Goal: Transaction & Acquisition: Purchase product/service

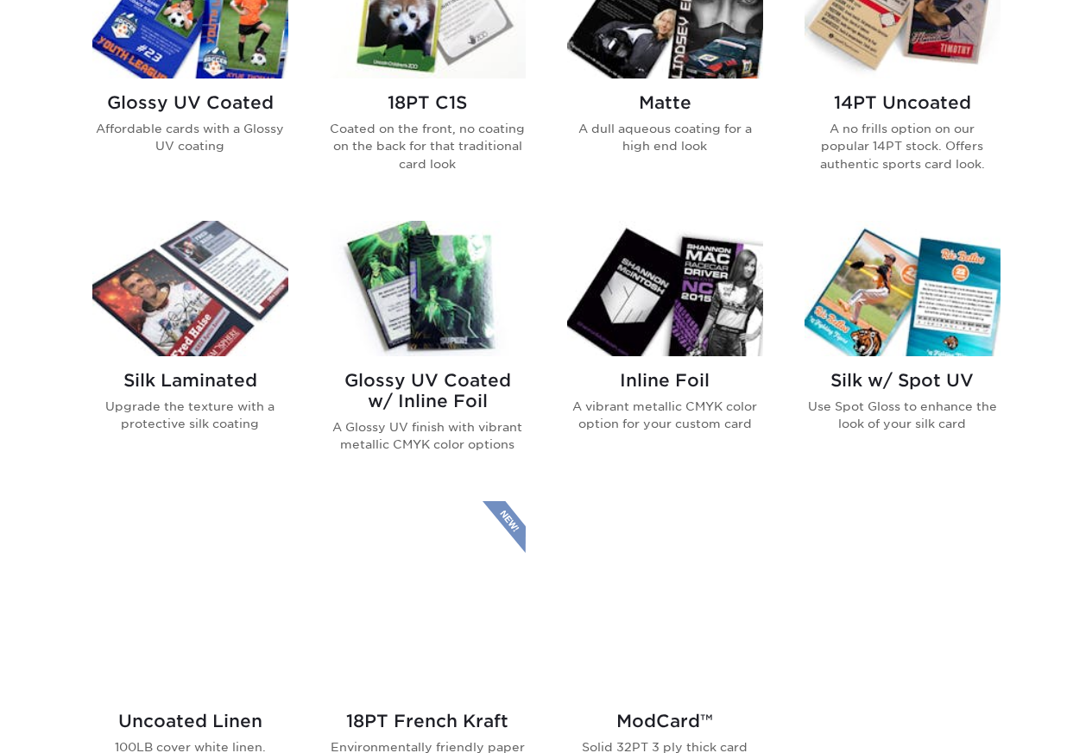
scroll to position [932, 0]
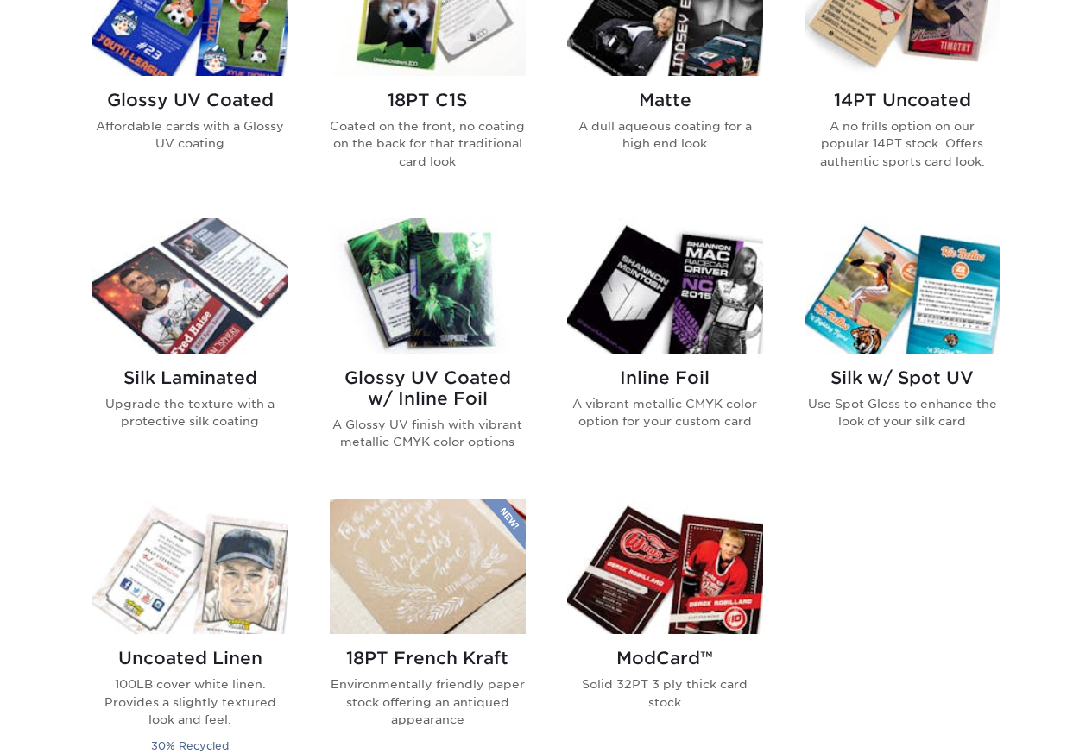
click at [192, 115] on div "Glossy UV Coated Affordable cards with a Glossy UV coating" at bounding box center [190, 128] width 196 height 104
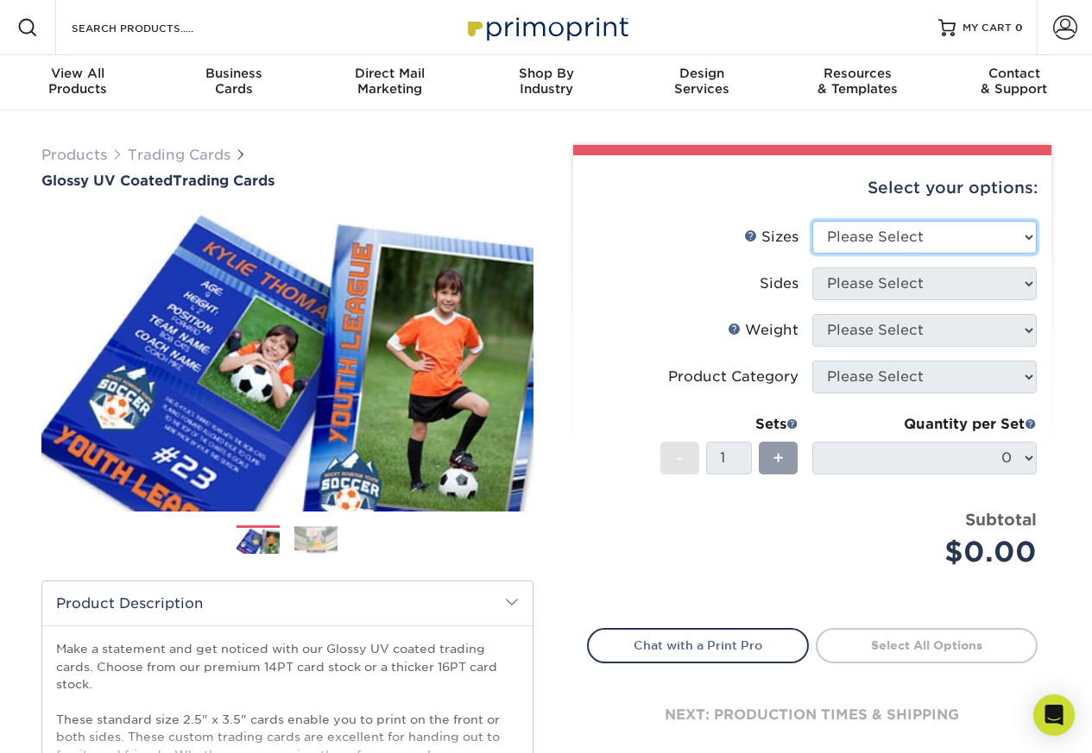
click at [1012, 234] on select "Please Select 2.5" x 3.5"" at bounding box center [924, 237] width 224 height 33
select select "2.50x3.50"
click at [812, 221] on select "Please Select 2.5" x 3.5"" at bounding box center [924, 237] width 224 height 33
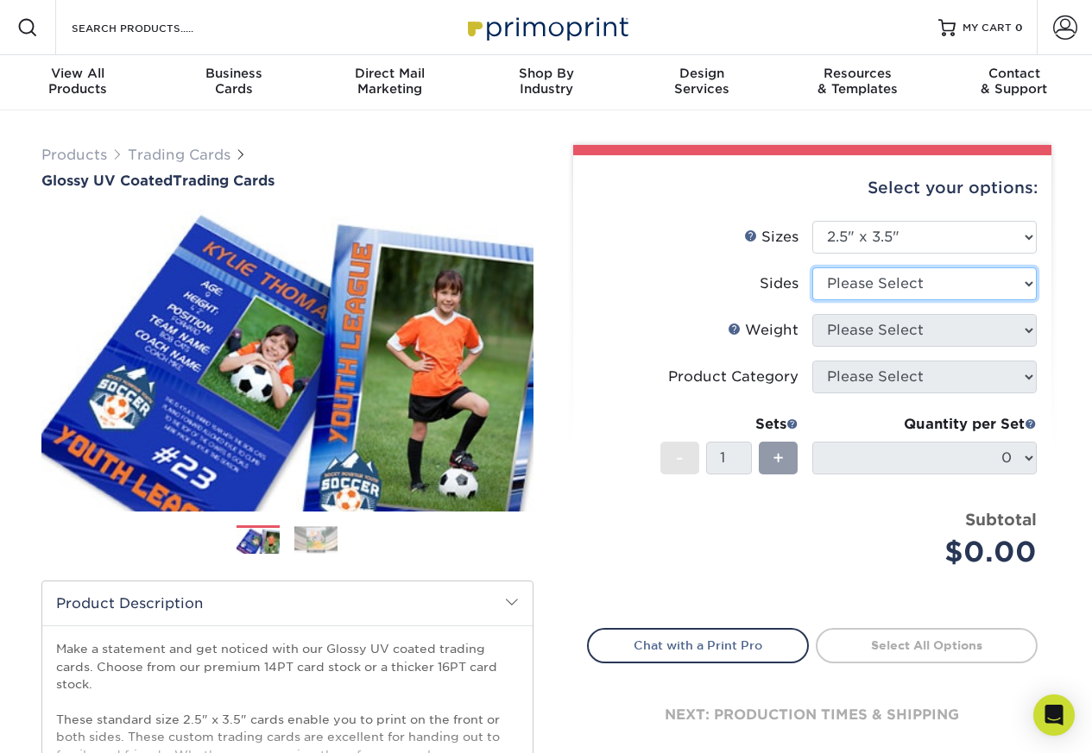
click at [1018, 283] on select "Please Select Print Both Sides Print Front Only" at bounding box center [924, 284] width 224 height 33
click at [812, 268] on select "Please Select Print Both Sides Print Front Only" at bounding box center [924, 284] width 224 height 33
click at [1017, 283] on select "Please Select Print Both Sides Print Front Only" at bounding box center [924, 284] width 224 height 33
select select "13abbda7-1d64-4f25-8bb2-c179b224825d"
click at [812, 268] on select "Please Select Print Both Sides Print Front Only" at bounding box center [924, 284] width 224 height 33
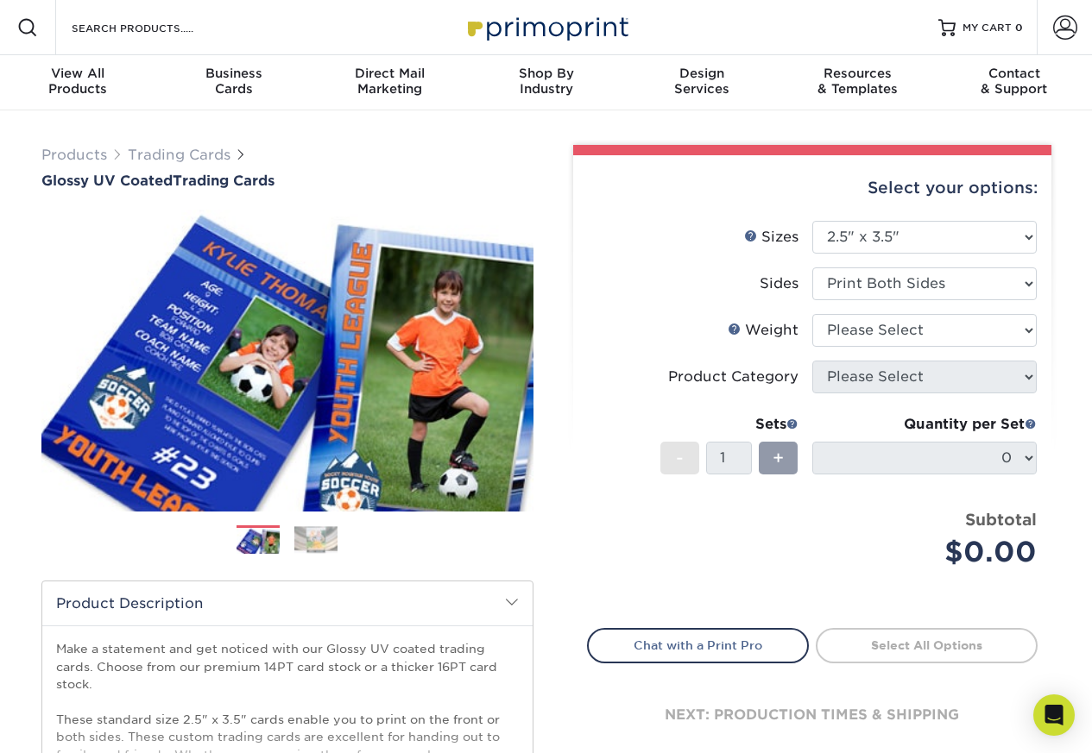
click at [805, 328] on label "Weight Help Weight" at bounding box center [700, 330] width 224 height 33
click at [805, 326] on label "Weight Help Weight" at bounding box center [700, 330] width 224 height 33
click at [803, 328] on label "Weight Help Weight" at bounding box center [700, 330] width 224 height 33
click at [854, 329] on select "Please Select 16PT 14PT 18PT C1S" at bounding box center [924, 330] width 224 height 33
select select "14PT"
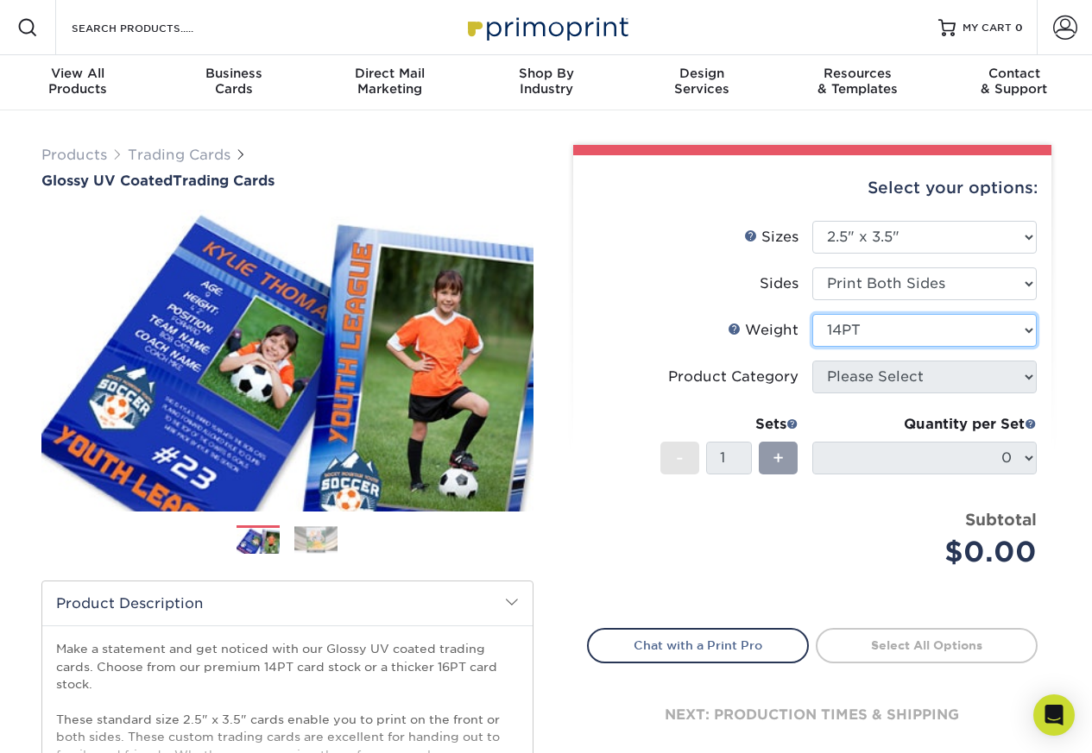
click at [812, 314] on select "Please Select 16PT 14PT 18PT C1S" at bounding box center [924, 330] width 224 height 33
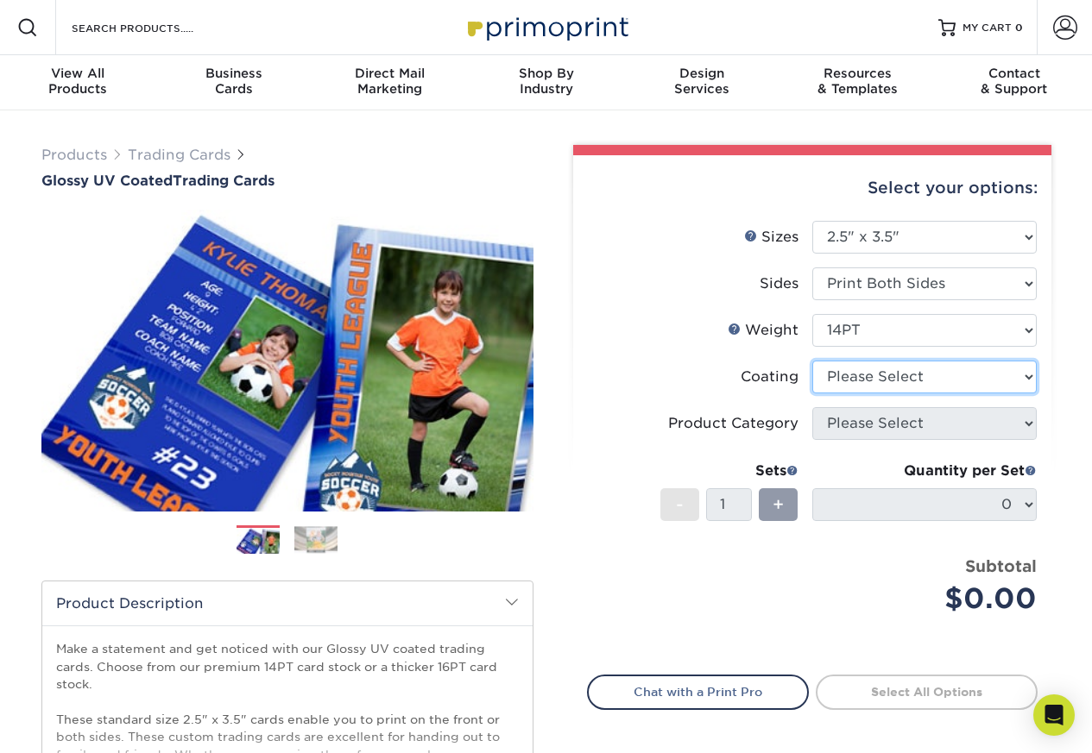
click at [846, 375] on select at bounding box center [924, 377] width 224 height 33
select select "ae367451-b2b8-45df-a344-0f05b6a12993"
click at [812, 361] on select at bounding box center [924, 377] width 224 height 33
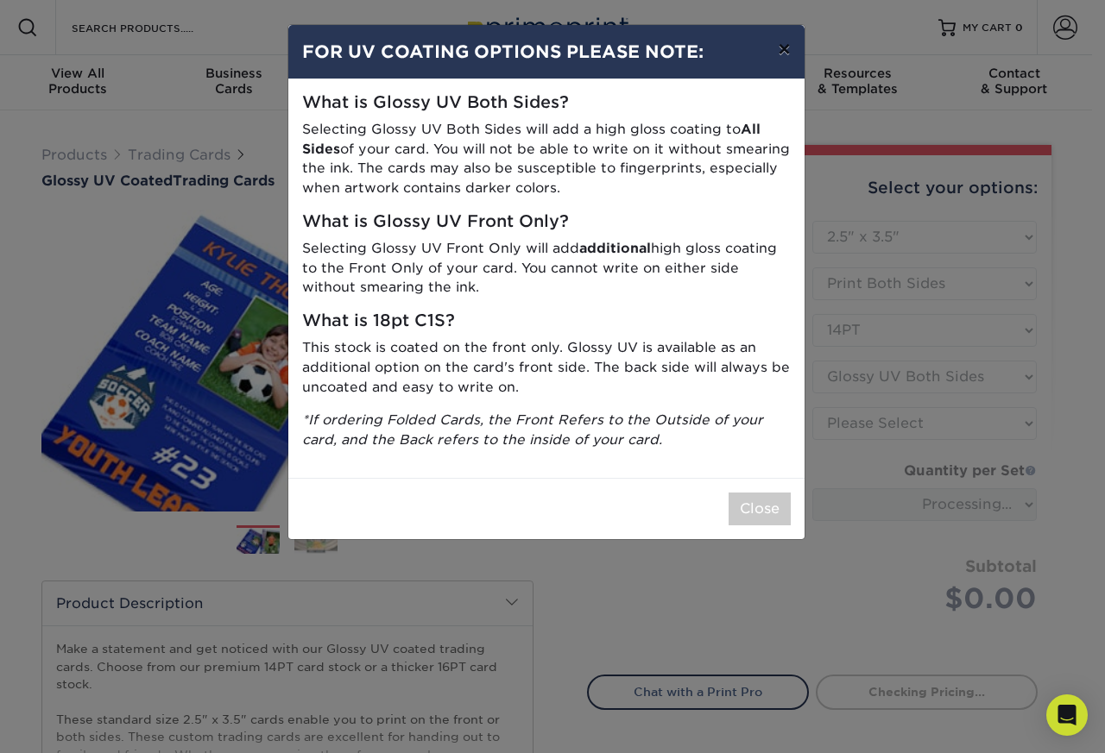
click at [777, 52] on button "×" at bounding box center [784, 49] width 40 height 48
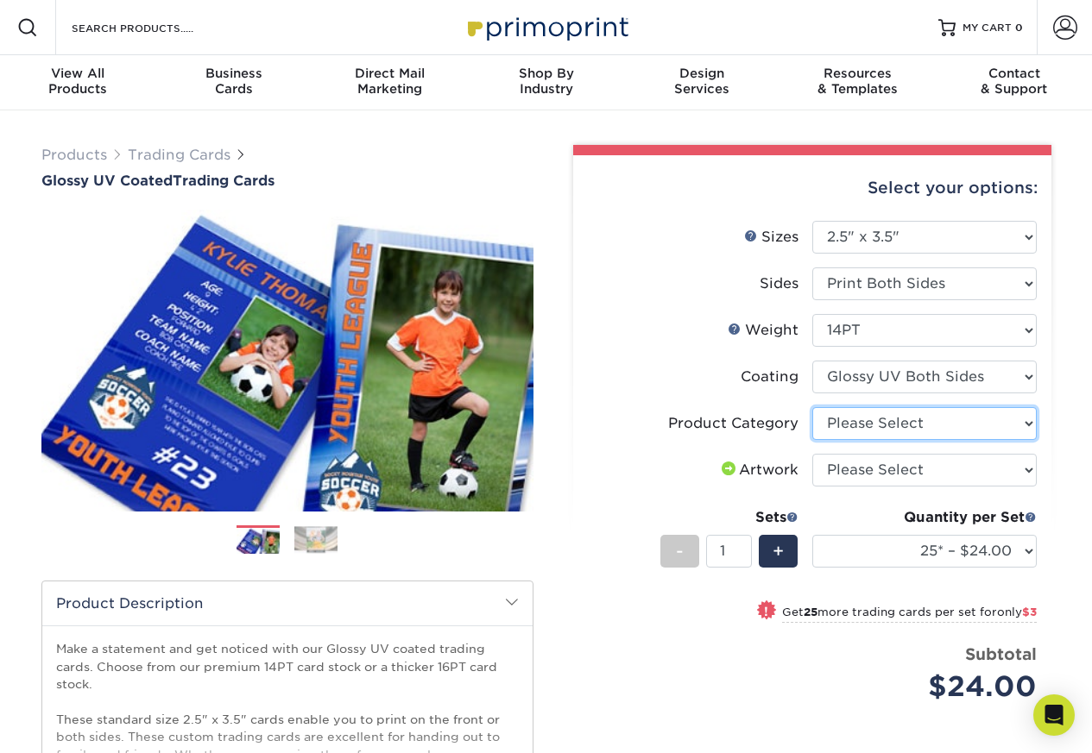
click at [842, 423] on select "Please Select Trading Cards" at bounding box center [924, 423] width 224 height 33
select select "c2f9bce9-36c2-409d-b101-c29d9d031e18"
click at [812, 407] on select "Please Select Trading Cards" at bounding box center [924, 423] width 224 height 33
click at [841, 473] on select "Please Select I will upload files I need a design - $100" at bounding box center [924, 470] width 224 height 33
select select "upload"
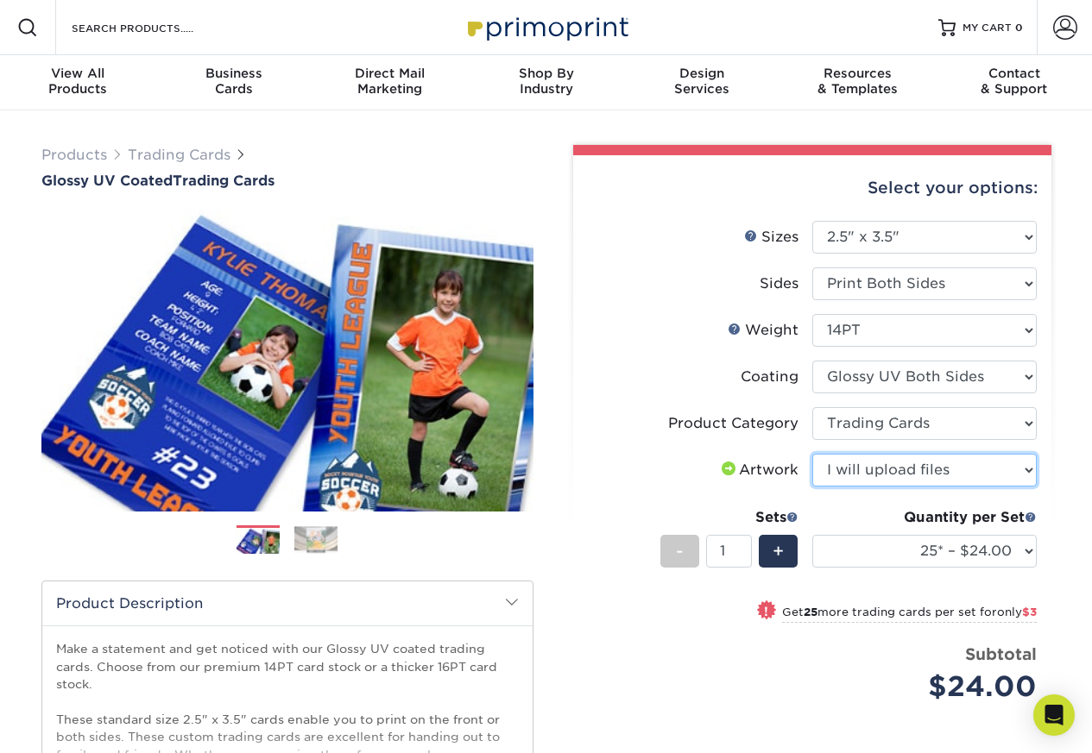
click at [812, 454] on select "Please Select I will upload files I need a design - $100" at bounding box center [924, 470] width 224 height 33
click at [1023, 551] on select "25* – $24.00 50* – $27.00 75* – $34.00 100* – $37.00 250* – $48.00 500 – $59.00…" at bounding box center [924, 551] width 224 height 33
select select "100* – $37.00"
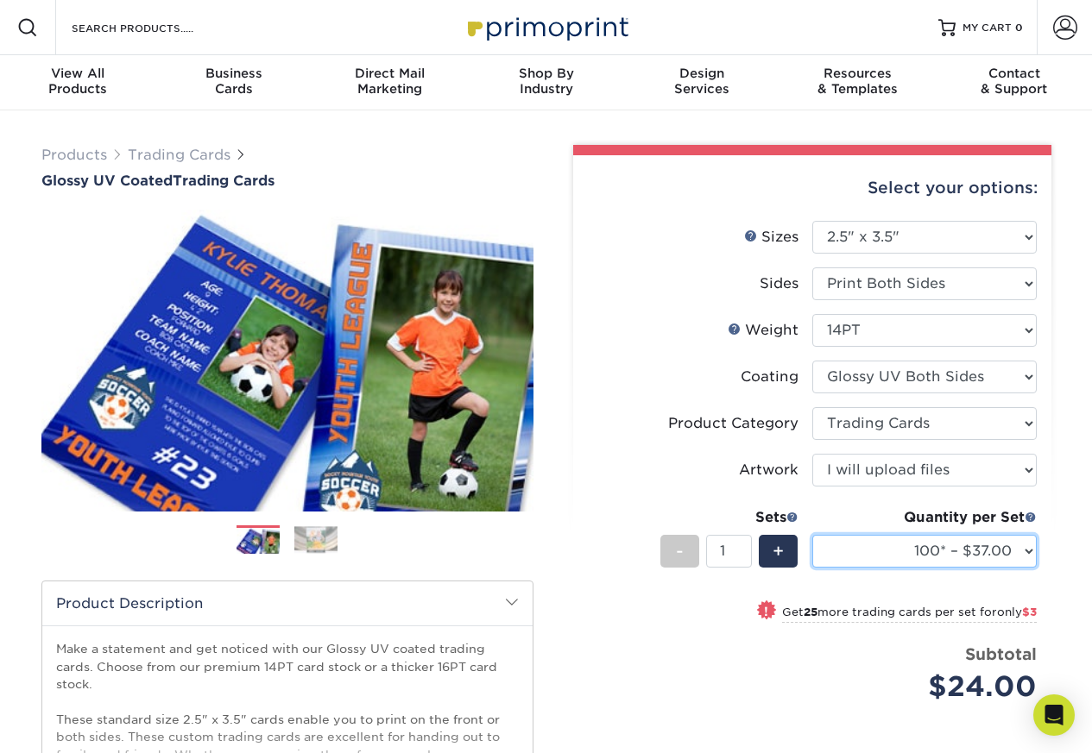
click at [812, 535] on select "25* – $24.00 50* – $27.00 75* – $34.00 100* – $37.00 250* – $48.00 500 – $59.00…" at bounding box center [924, 551] width 224 height 33
